Goal: Task Accomplishment & Management: Complete application form

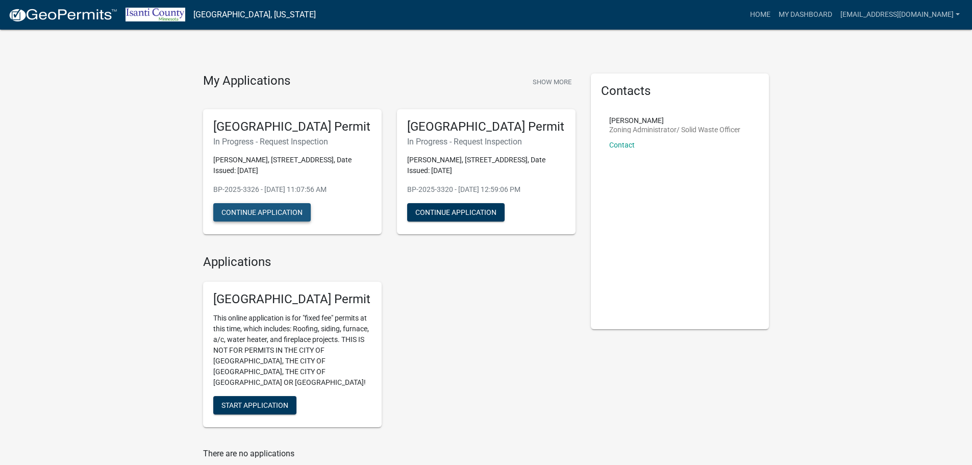
click at [251, 211] on button "Continue Application" at bounding box center [261, 212] width 97 height 18
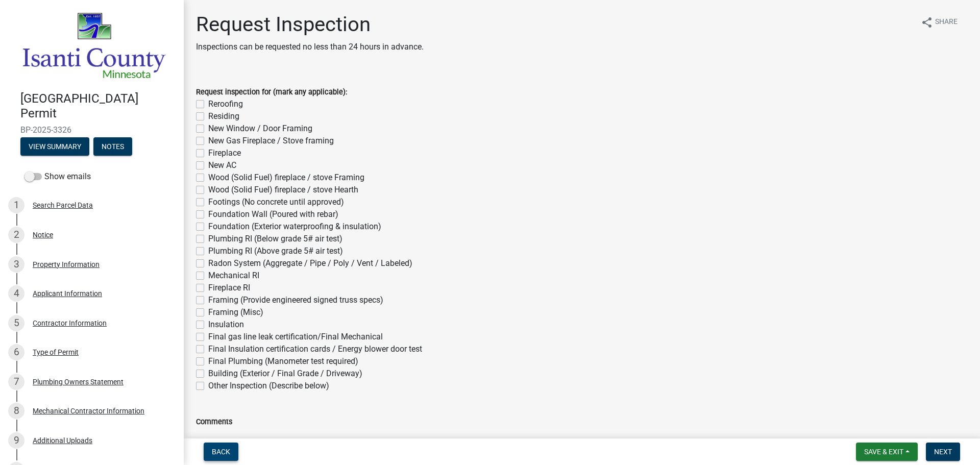
click at [219, 450] on span "Back" at bounding box center [221, 452] width 18 height 8
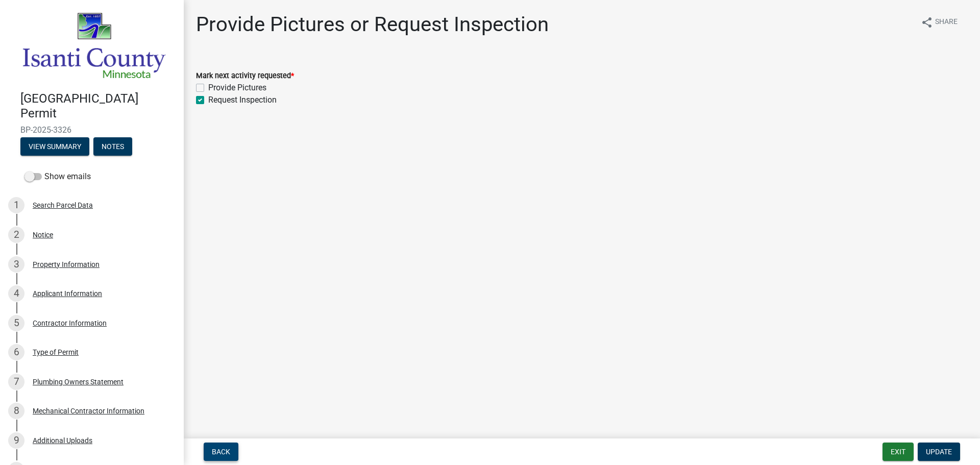
click at [224, 450] on span "Back" at bounding box center [221, 452] width 18 height 8
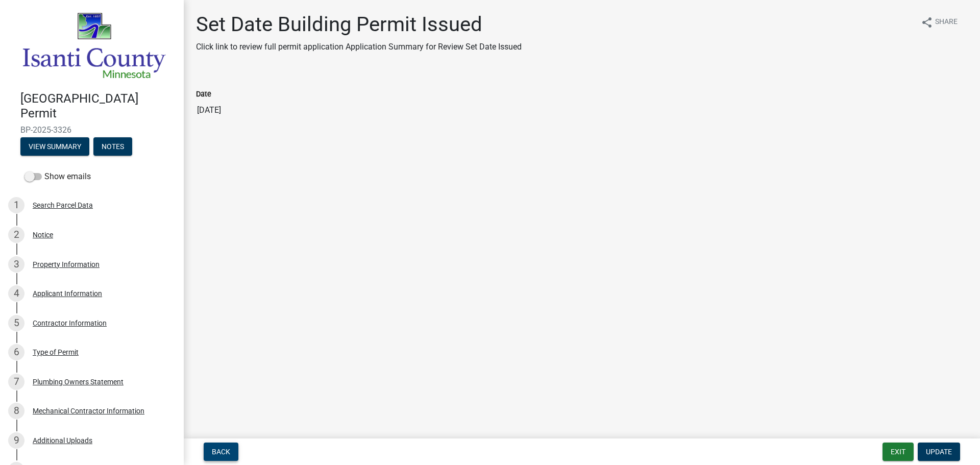
click at [228, 455] on span "Back" at bounding box center [221, 452] width 18 height 8
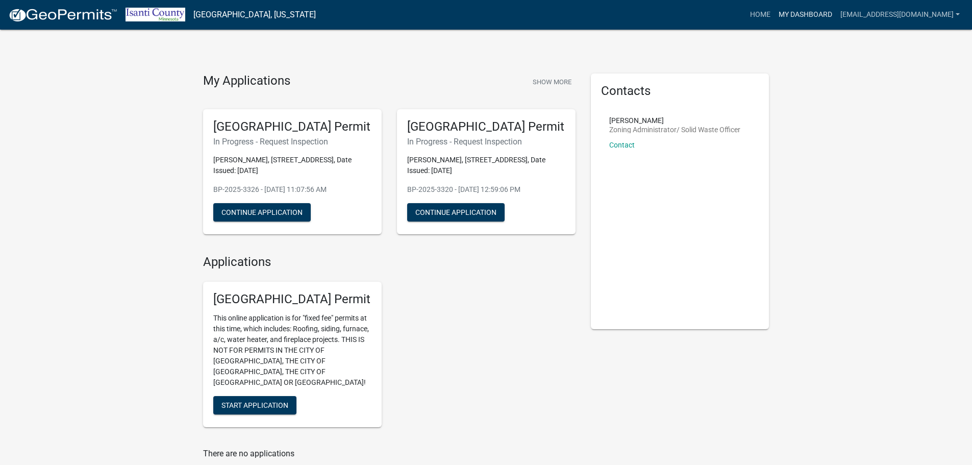
click at [830, 16] on link "My Dashboard" at bounding box center [806, 14] width 62 height 19
